Goal: Task Accomplishment & Management: Manage account settings

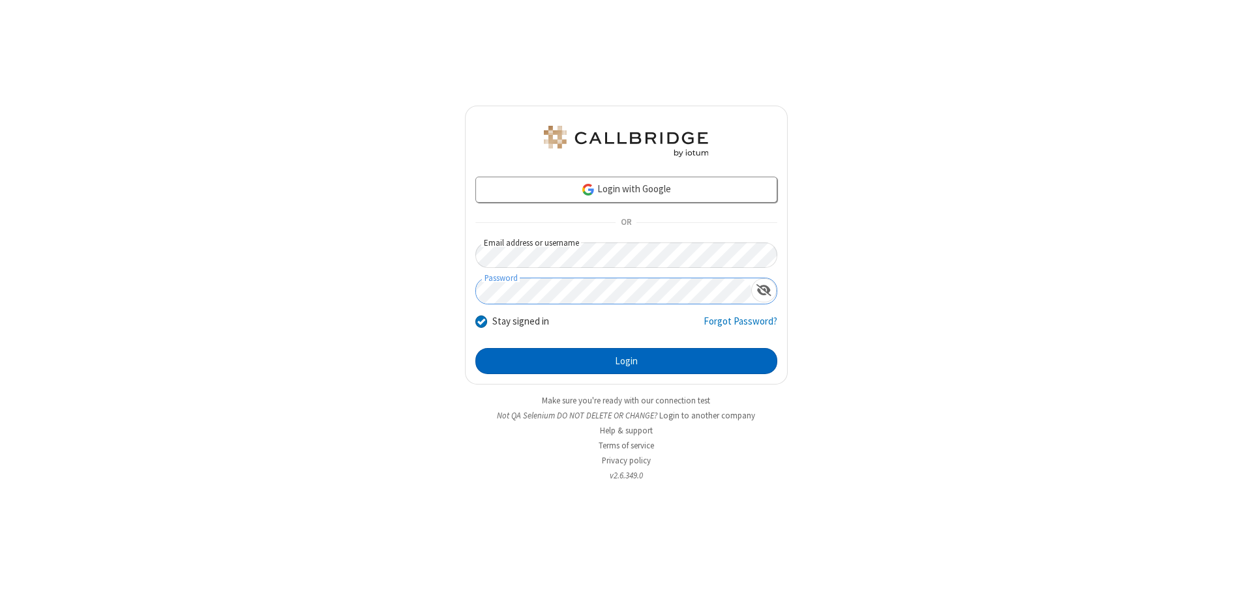
click at [626, 361] on button "Login" at bounding box center [626, 361] width 302 height 26
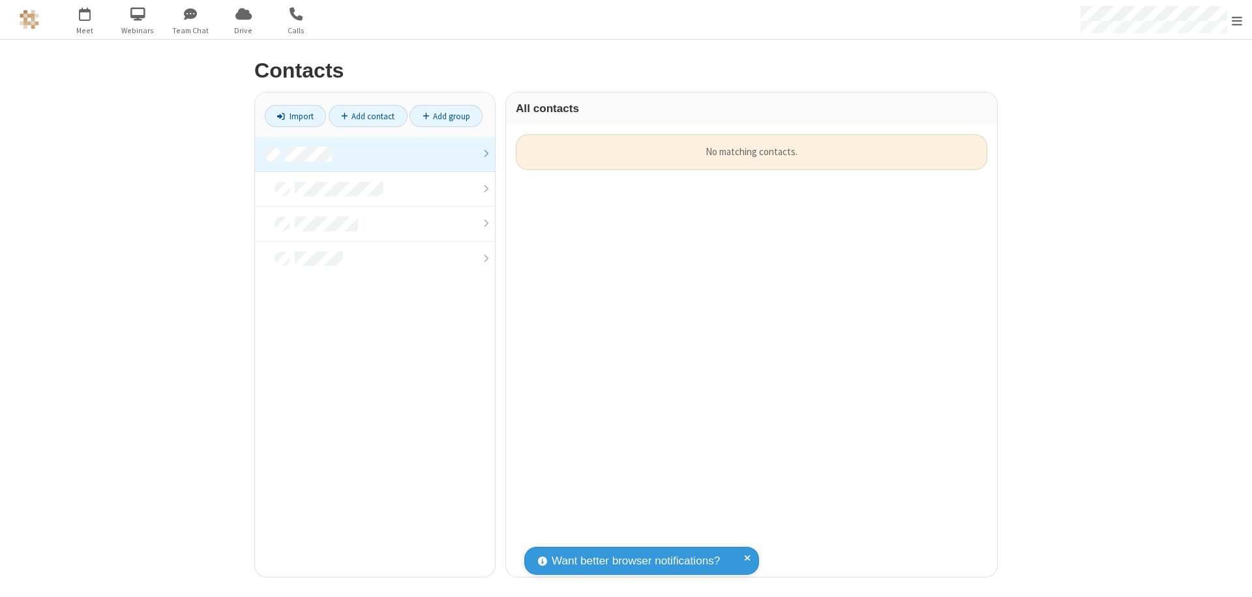
scroll to position [443, 481]
click at [375, 154] on link at bounding box center [375, 154] width 240 height 35
click at [368, 116] on link "Add contact" at bounding box center [368, 116] width 79 height 22
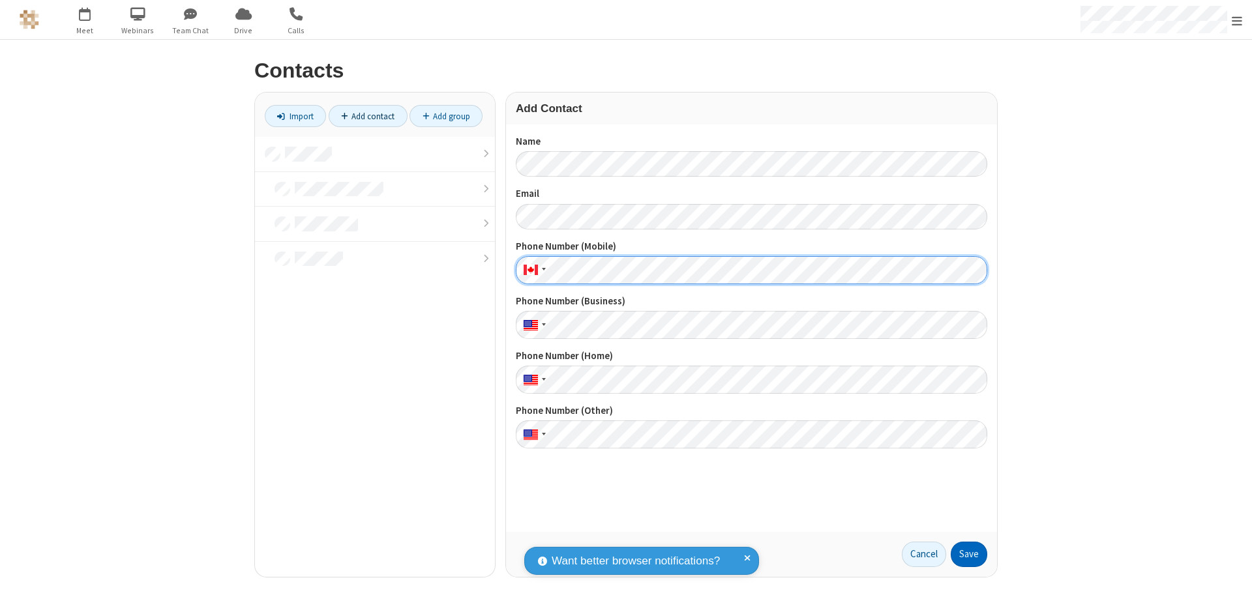
click at [969, 554] on button "Save" at bounding box center [969, 555] width 37 height 26
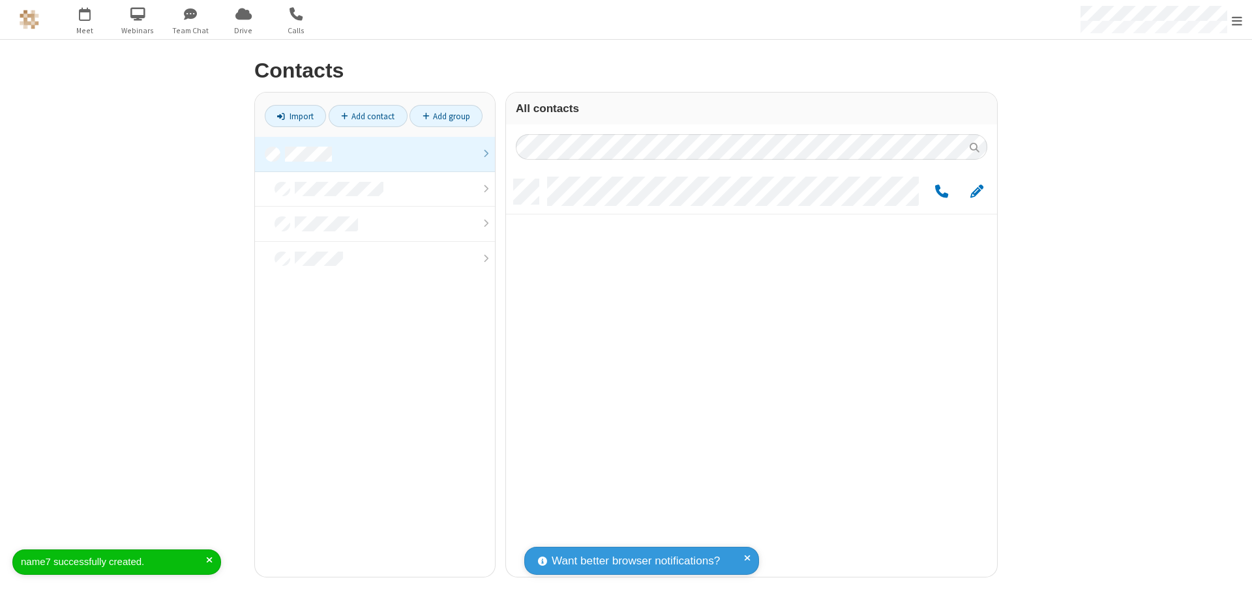
scroll to position [398, 481]
